Goal: Task Accomplishment & Management: Manage account settings

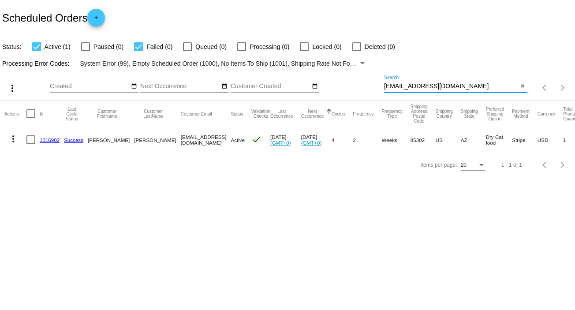
drag, startPoint x: 471, startPoint y: 86, endPoint x: 379, endPoint y: 88, distance: 92.5
click at [379, 88] on div "more_vert Oct Jan Feb Mar [DATE]" at bounding box center [287, 84] width 575 height 31
paste input "[PERSON_NAME].n.bake06.8"
type input "[EMAIL_ADDRESS][DOMAIN_NAME]"
click at [56, 137] on link "1019535" at bounding box center [50, 140] width 20 height 6
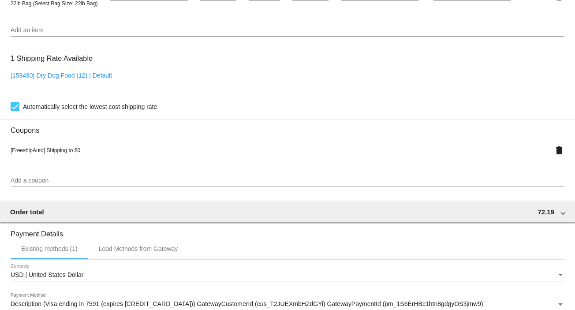
scroll to position [587, 0]
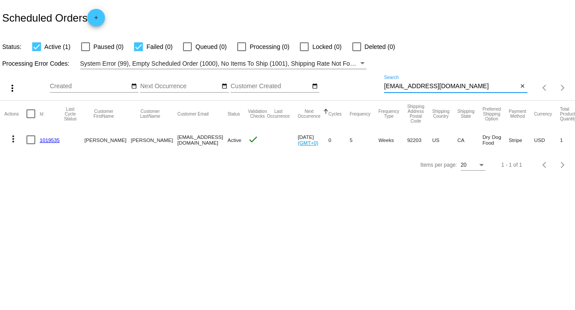
drag, startPoint x: 469, startPoint y: 86, endPoint x: 369, endPoint y: 91, distance: 99.7
click at [369, 91] on div "more_vert Oct Jan Feb Mar [DATE]" at bounding box center [287, 84] width 575 height 31
click at [52, 139] on link "1019535" at bounding box center [50, 140] width 20 height 6
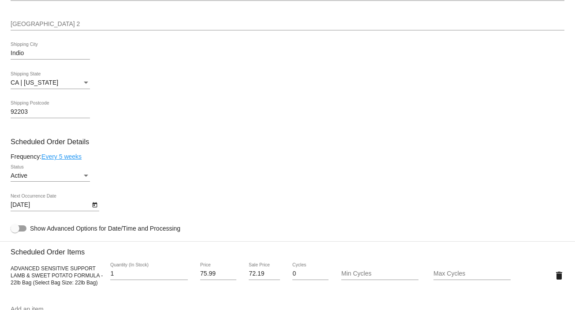
scroll to position [352, 0]
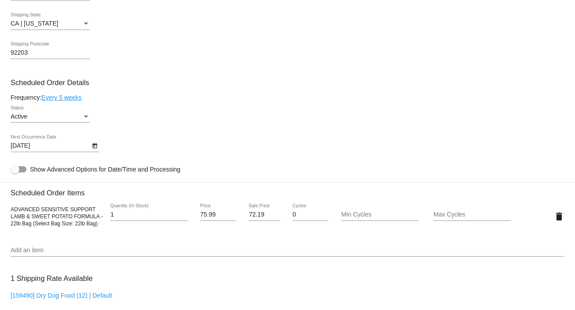
click at [60, 98] on link "Every 5 weeks" at bounding box center [61, 97] width 40 height 7
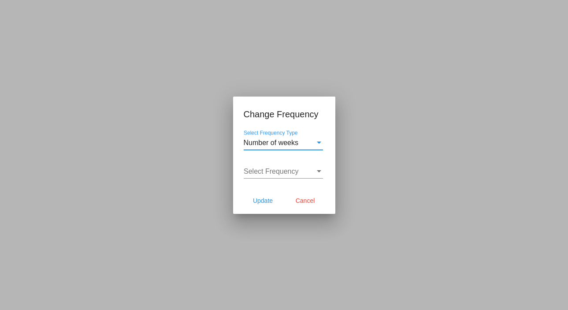
click at [267, 137] on div "Number of weeks Select Frequency Type" at bounding box center [283, 140] width 79 height 20
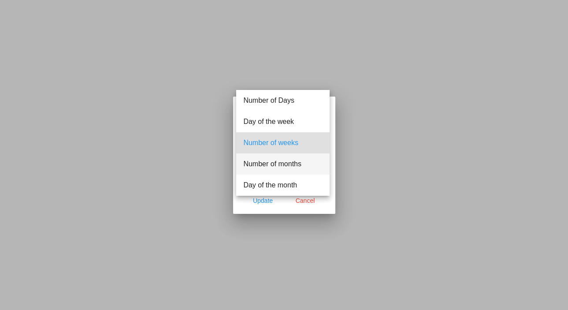
click at [271, 160] on span "Number of months" at bounding box center [282, 163] width 79 height 21
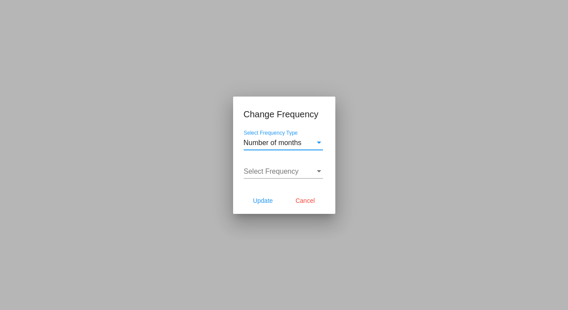
click at [271, 139] on span "Number of months" at bounding box center [273, 142] width 58 height 7
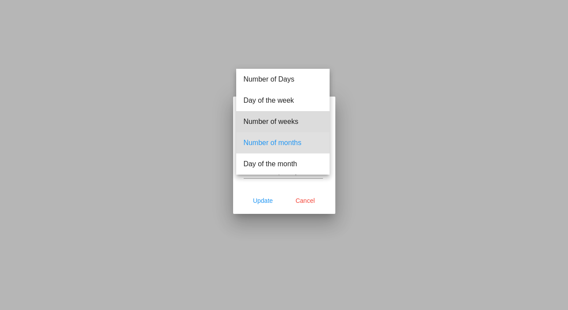
click at [270, 120] on span "Number of weeks" at bounding box center [282, 121] width 79 height 21
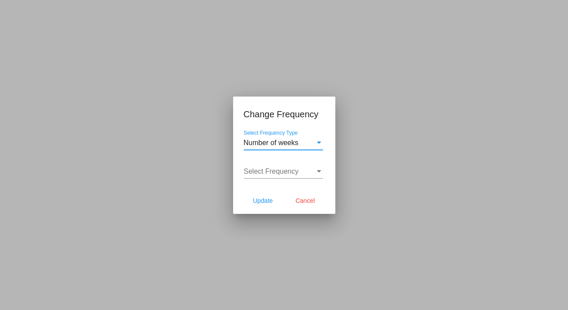
click at [273, 166] on div "Select Frequency Select Frequency" at bounding box center [283, 169] width 79 height 20
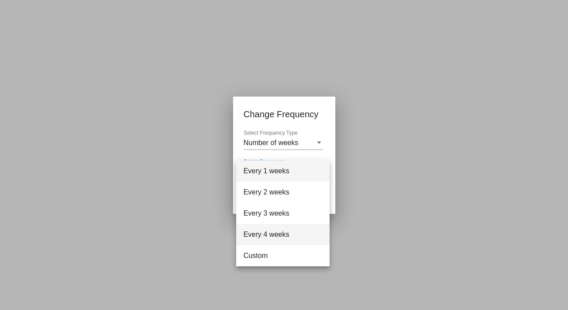
click at [264, 230] on span "Every 4 weeks" at bounding box center [282, 234] width 79 height 21
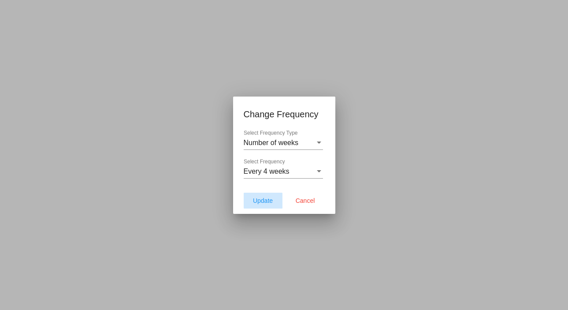
click at [264, 200] on span "Update" at bounding box center [263, 200] width 20 height 7
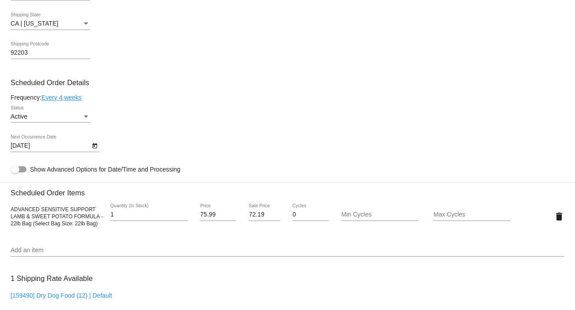
scroll to position [411, 0]
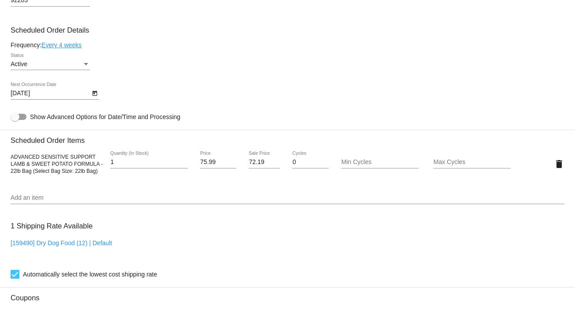
type input "11/12/2025"
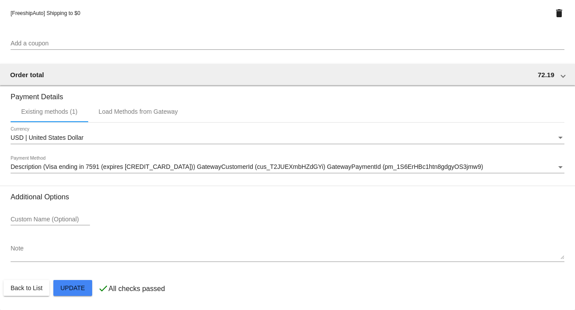
scroll to position [712, 0]
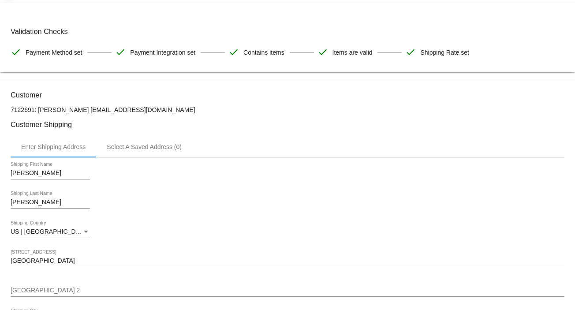
scroll to position [0, 0]
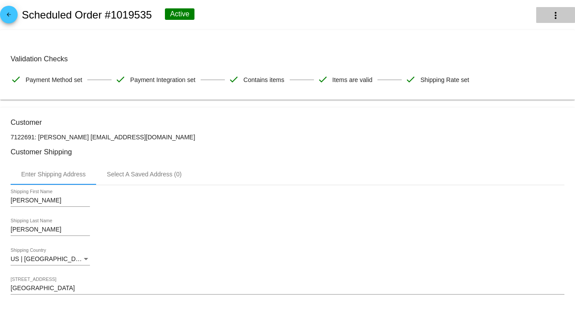
click at [550, 12] on mat-icon "more_vert" at bounding box center [555, 15] width 11 height 11
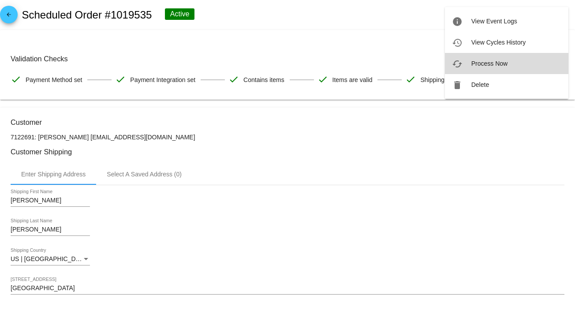
click at [493, 60] on span "Process Now" at bounding box center [489, 63] width 36 height 7
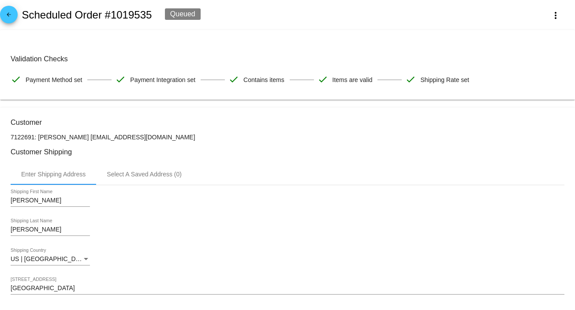
click at [9, 17] on mat-icon "arrow_back" at bounding box center [9, 16] width 11 height 11
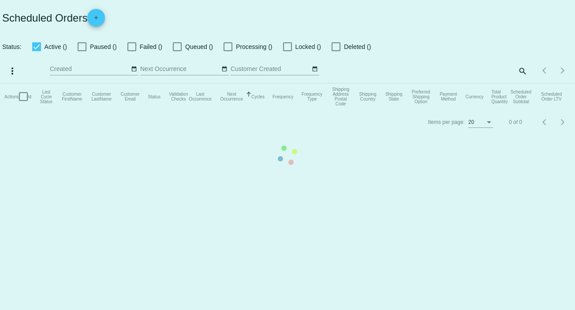
checkbox input "true"
